Goal: Complete application form

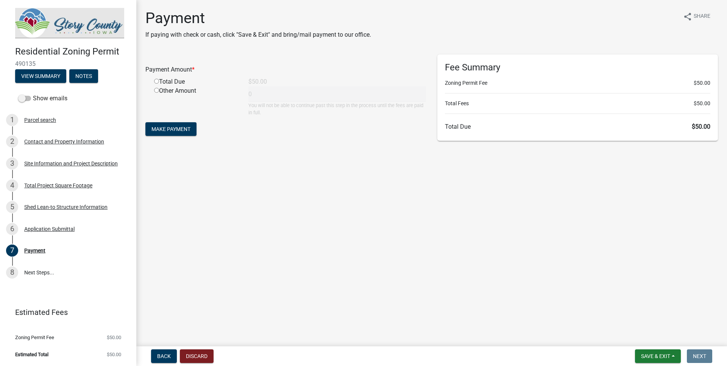
click at [156, 81] on input "radio" at bounding box center [156, 81] width 5 height 5
radio input "true"
type input "50"
click at [186, 127] on span "Make Payment" at bounding box center [170, 129] width 39 height 6
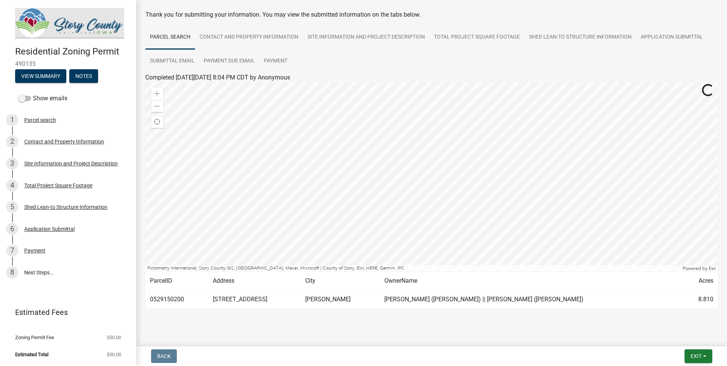
scroll to position [42, 0]
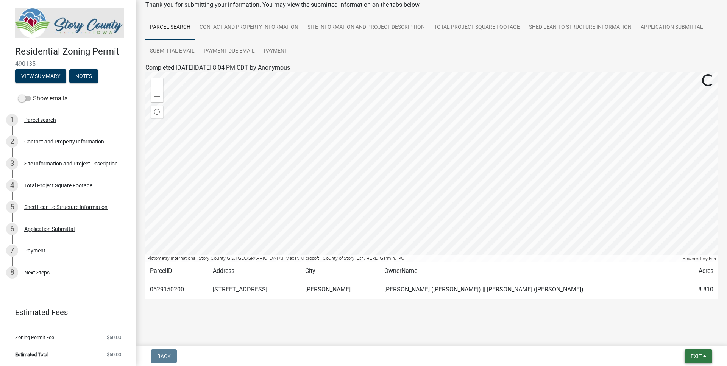
click at [700, 354] on span "Exit" at bounding box center [696, 356] width 11 height 6
click at [675, 336] on button "Save & Exit" at bounding box center [682, 336] width 61 height 18
